Goal: Task Accomplishment & Management: Manage account settings

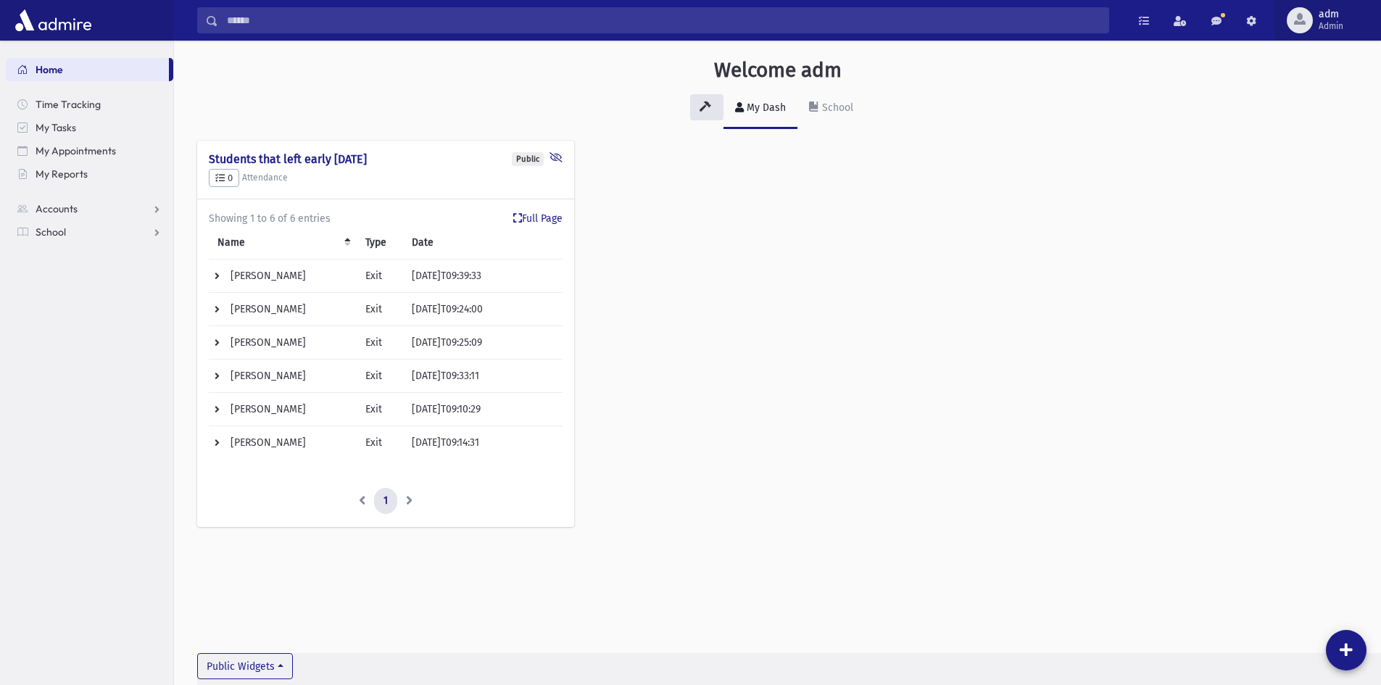
click at [1324, 33] on button "adm Admin" at bounding box center [1327, 20] width 107 height 41
click at [1329, 26] on span "Admin" at bounding box center [1330, 26] width 25 height 12
click at [1329, 28] on span "Admin" at bounding box center [1330, 26] width 25 height 12
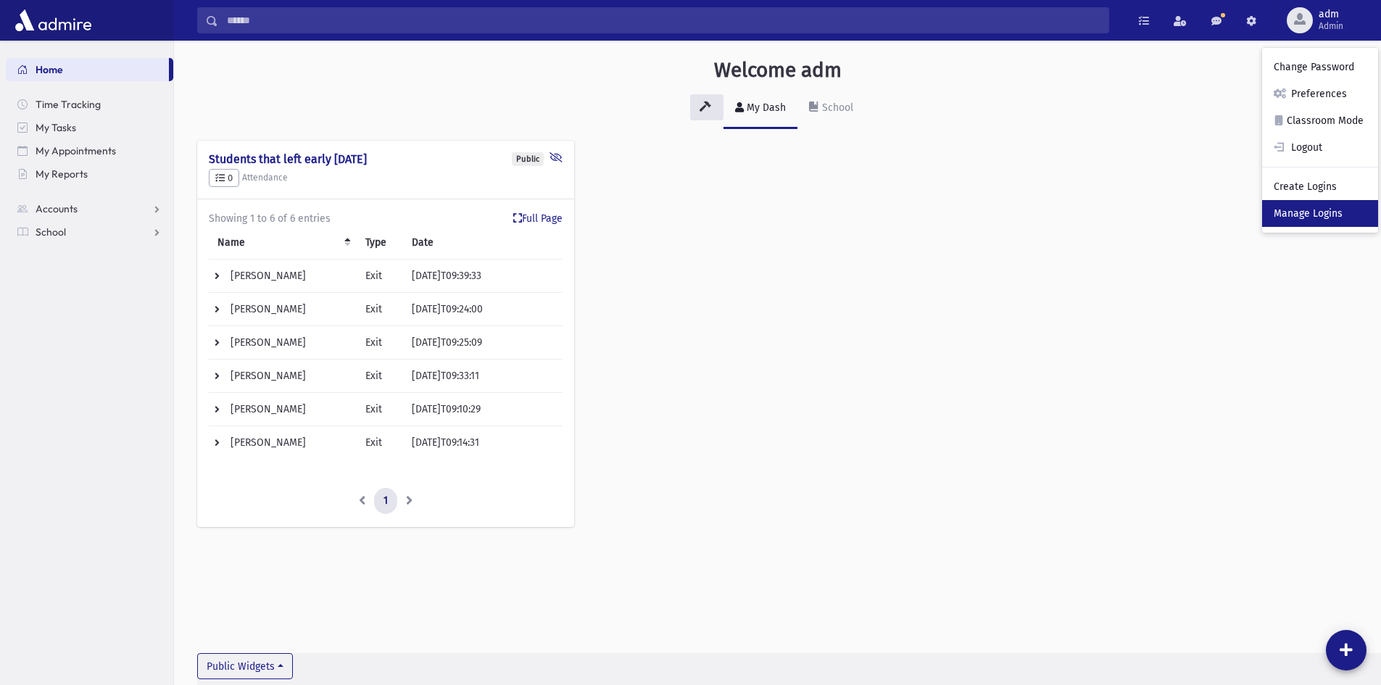
click at [1311, 216] on link "Manage Logins" at bounding box center [1320, 213] width 116 height 27
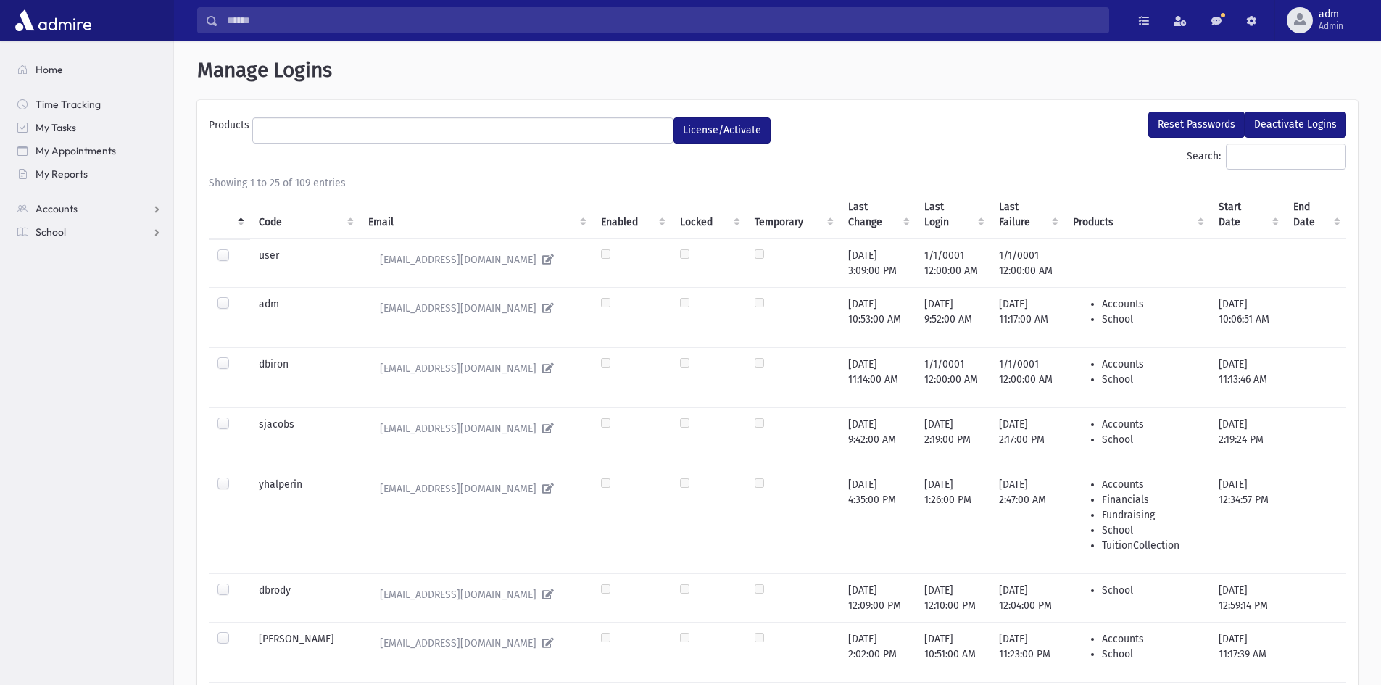
select select
click at [1247, 162] on input "Search:" at bounding box center [1286, 157] width 120 height 26
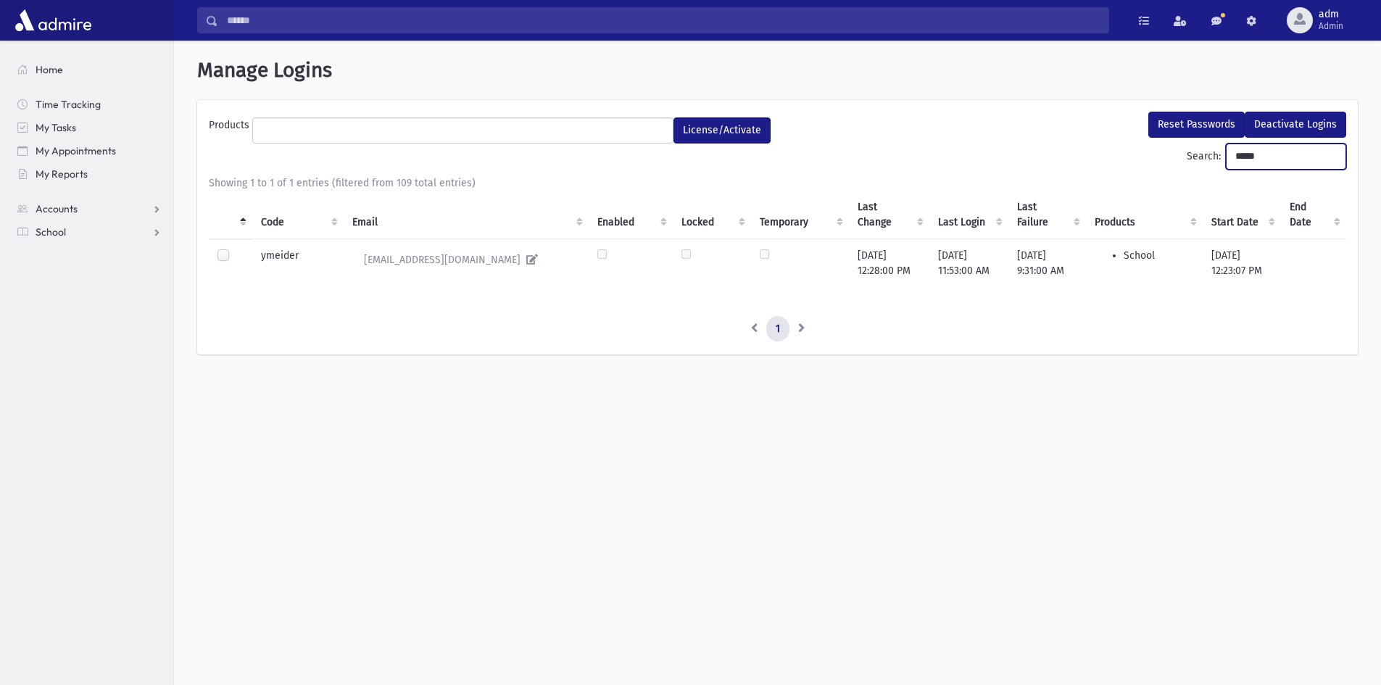
type input "*****"
click at [235, 249] on label at bounding box center [235, 249] width 0 height 0
click at [1187, 122] on button "Reset Passwords" at bounding box center [1196, 125] width 96 height 26
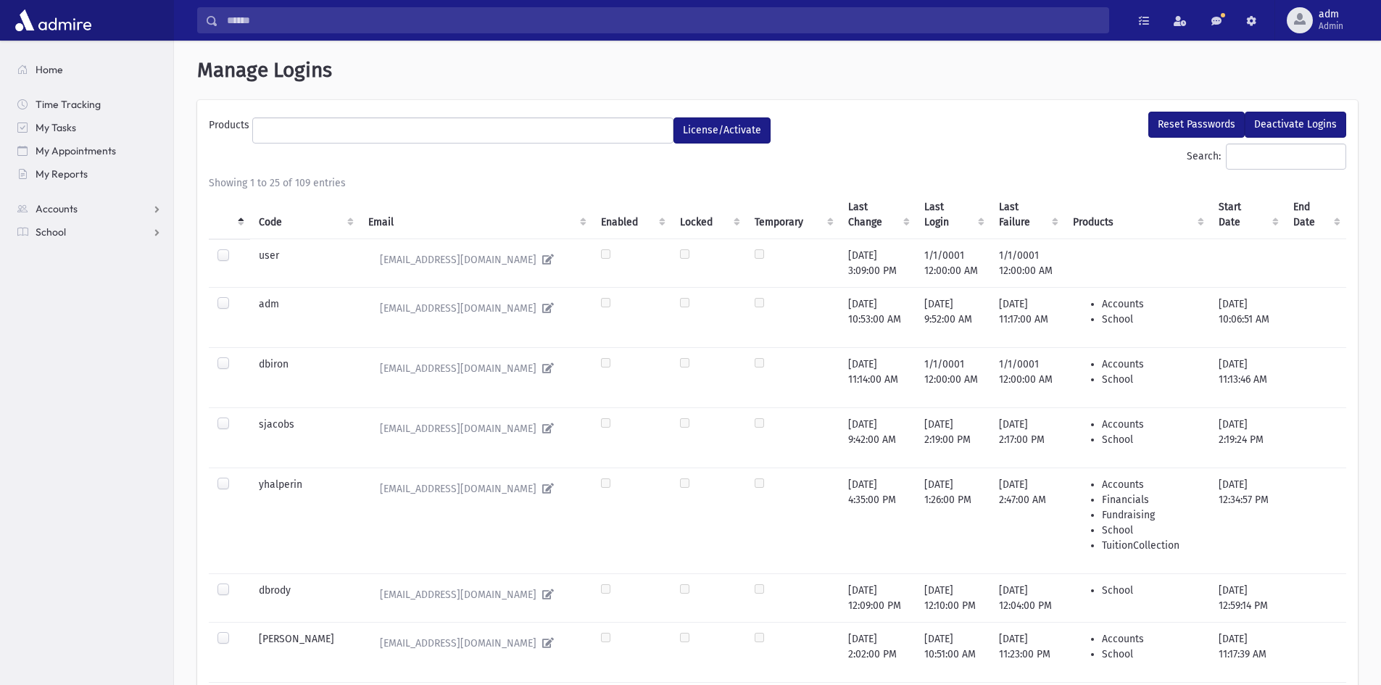
select select
